Goal: Navigation & Orientation: Find specific page/section

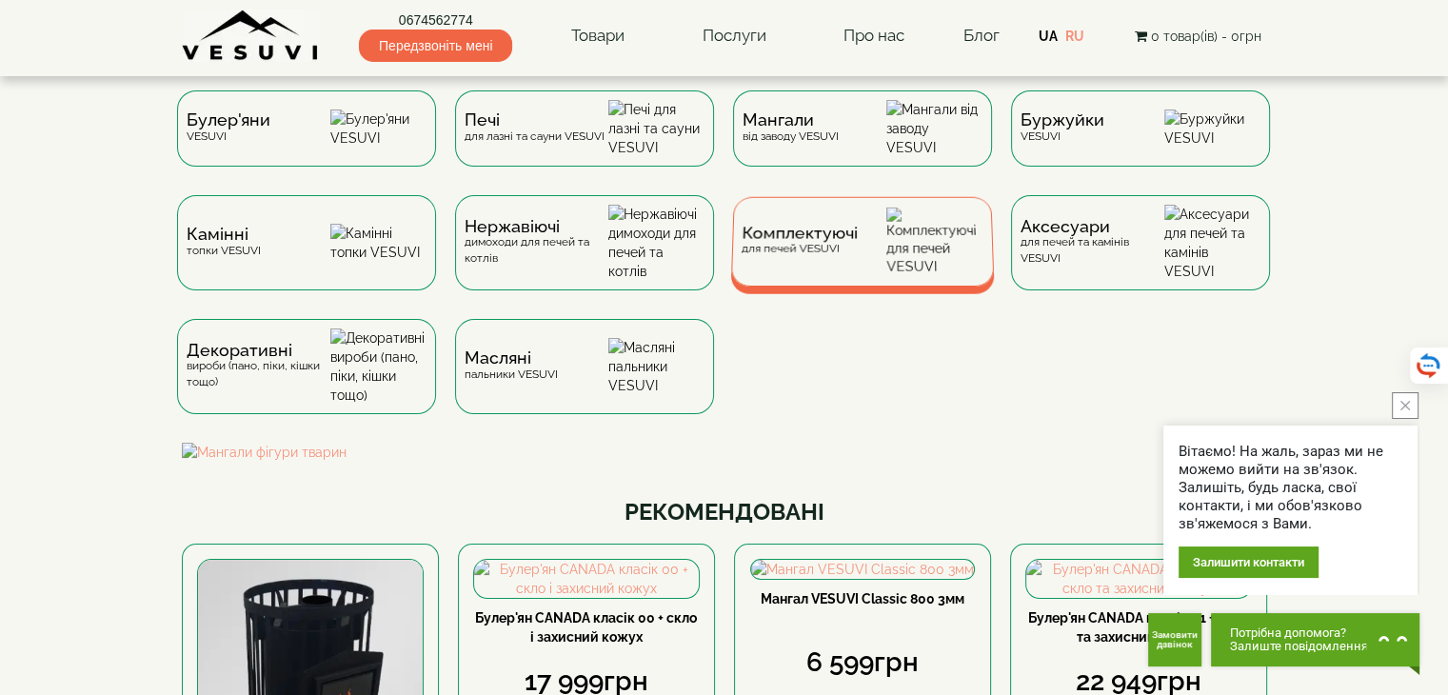
click at [796, 241] on span "Комплектуючі" at bounding box center [799, 234] width 116 height 14
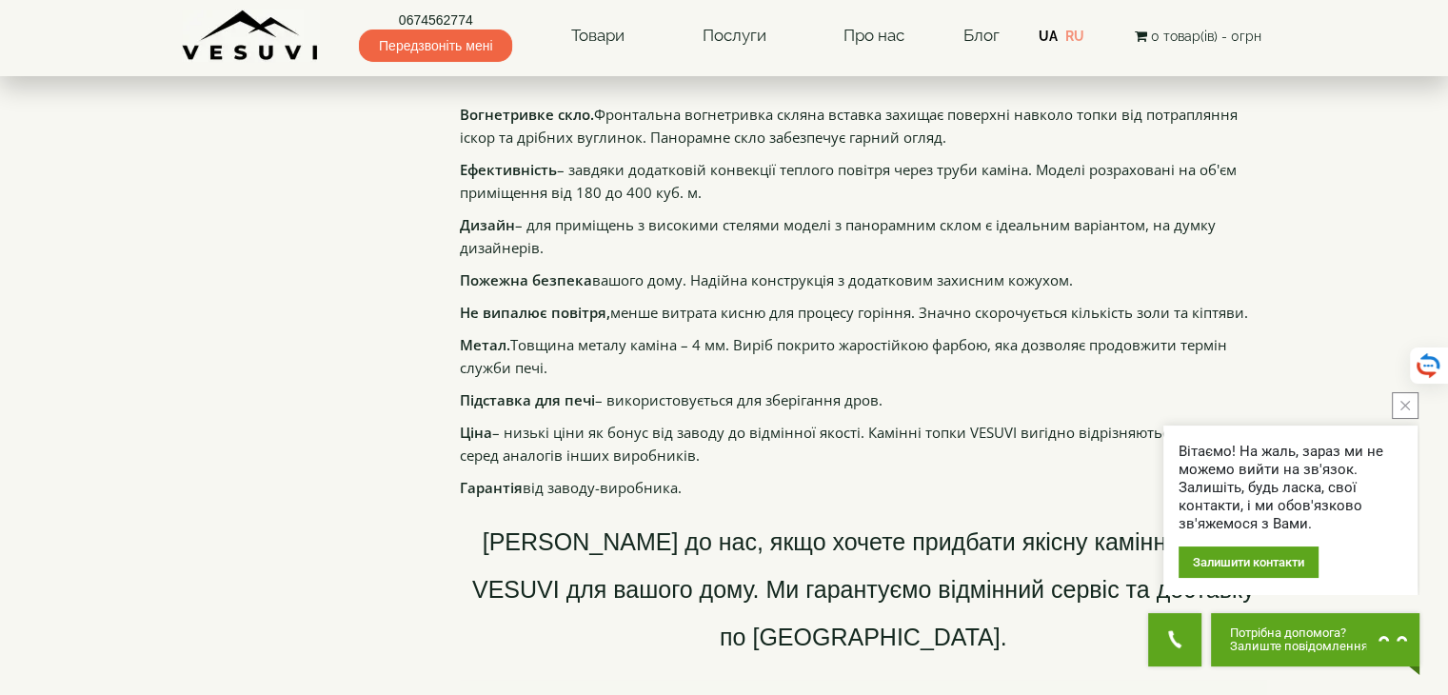
scroll to position [1640, 0]
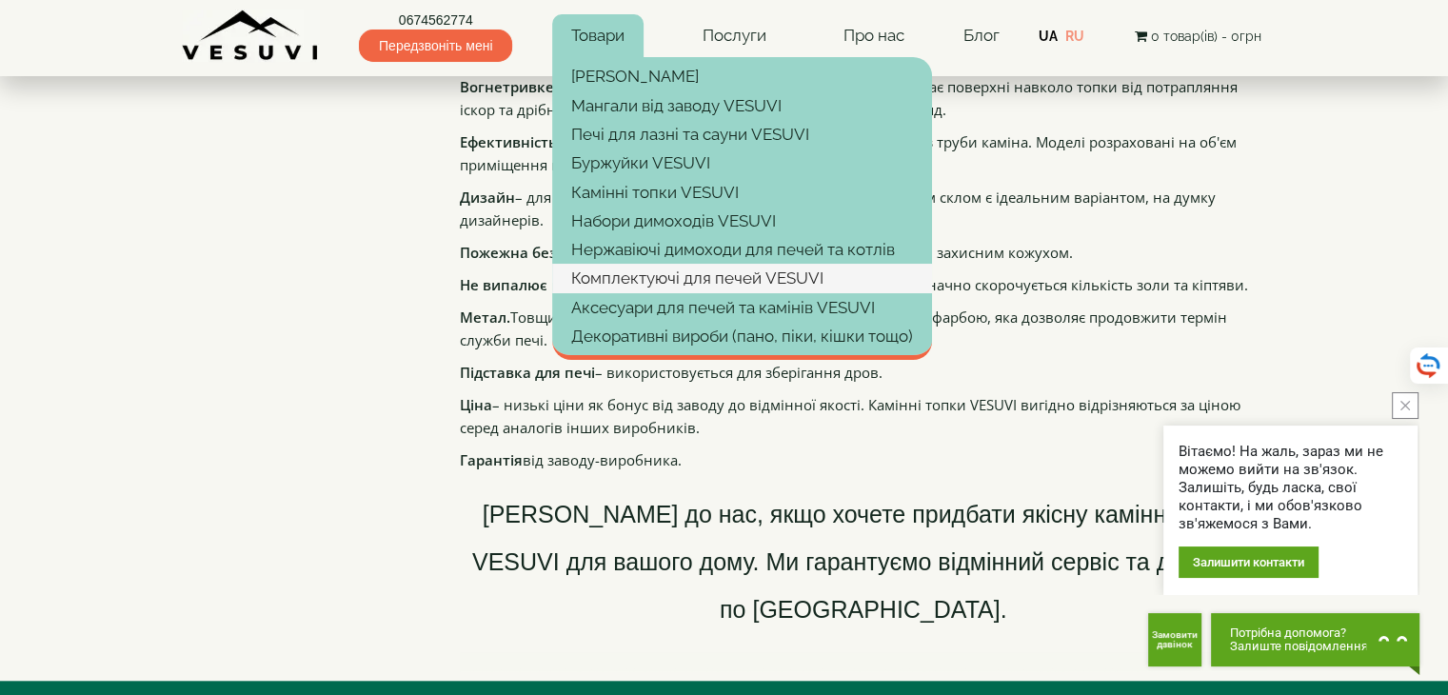
click at [622, 277] on link "Комплектуючі для печей VESUVI" at bounding box center [742, 278] width 380 height 29
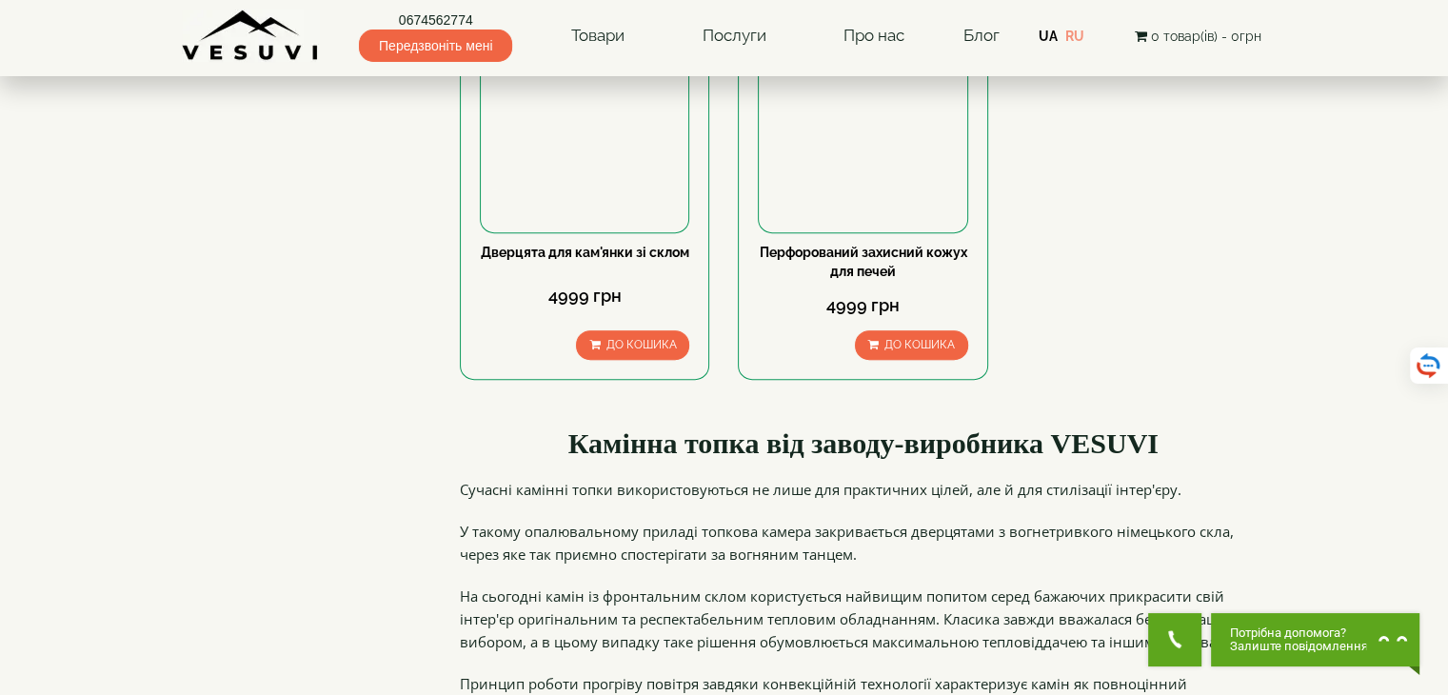
scroll to position [929, 0]
